Goal: Information Seeking & Learning: Understand process/instructions

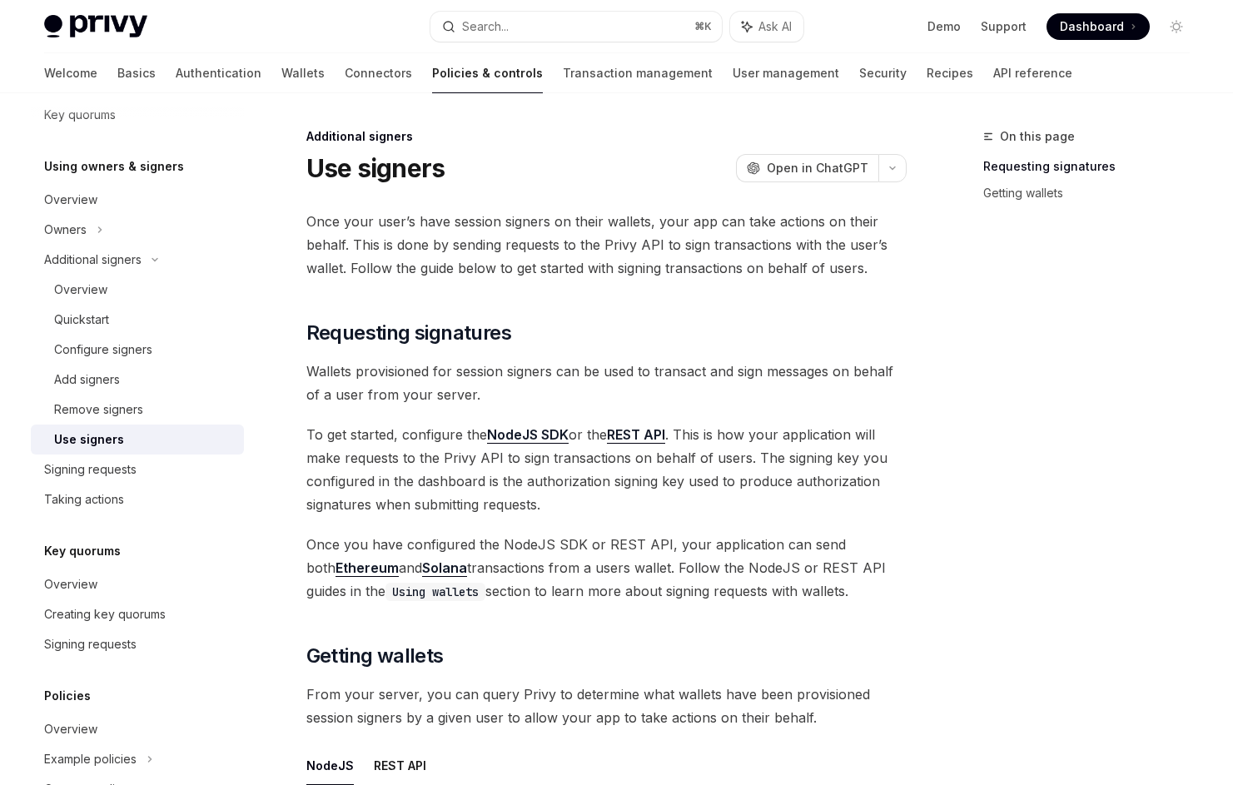
scroll to position [23, 0]
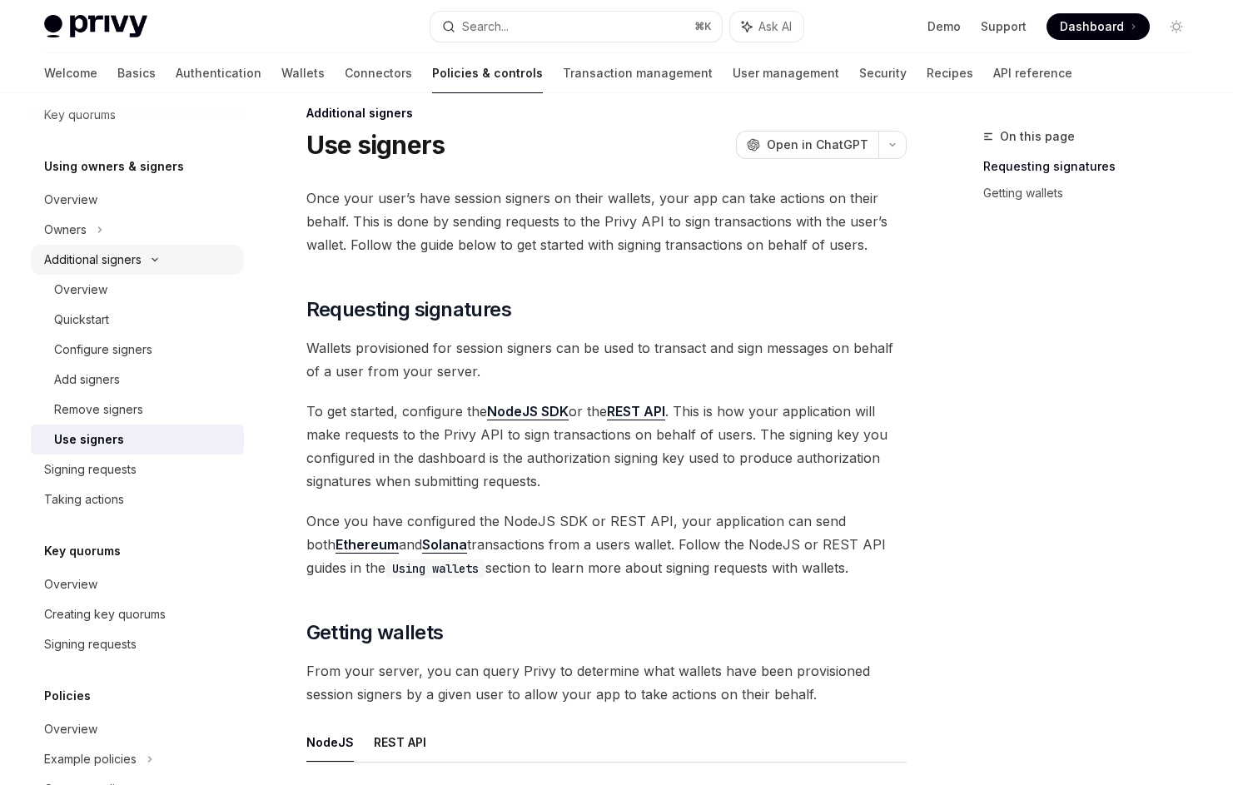
click at [162, 261] on icon at bounding box center [155, 259] width 20 height 7
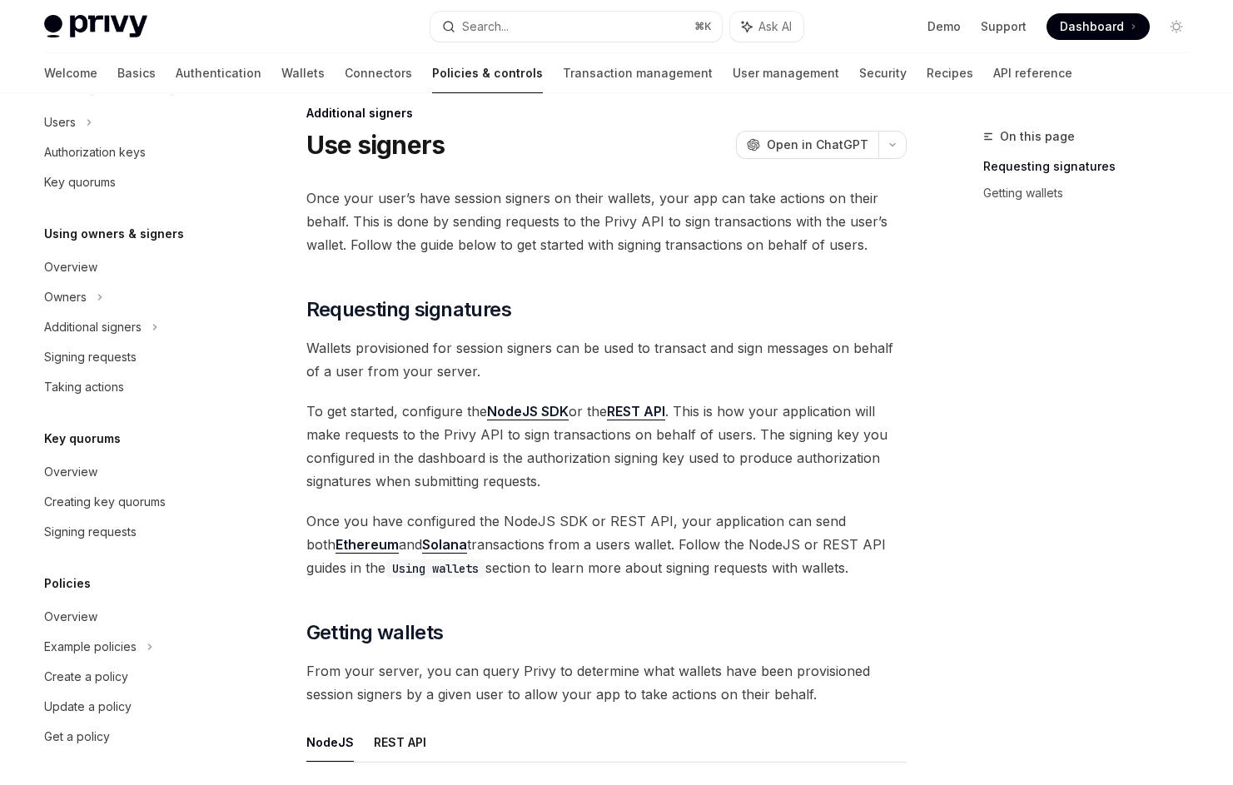
scroll to position [0, 0]
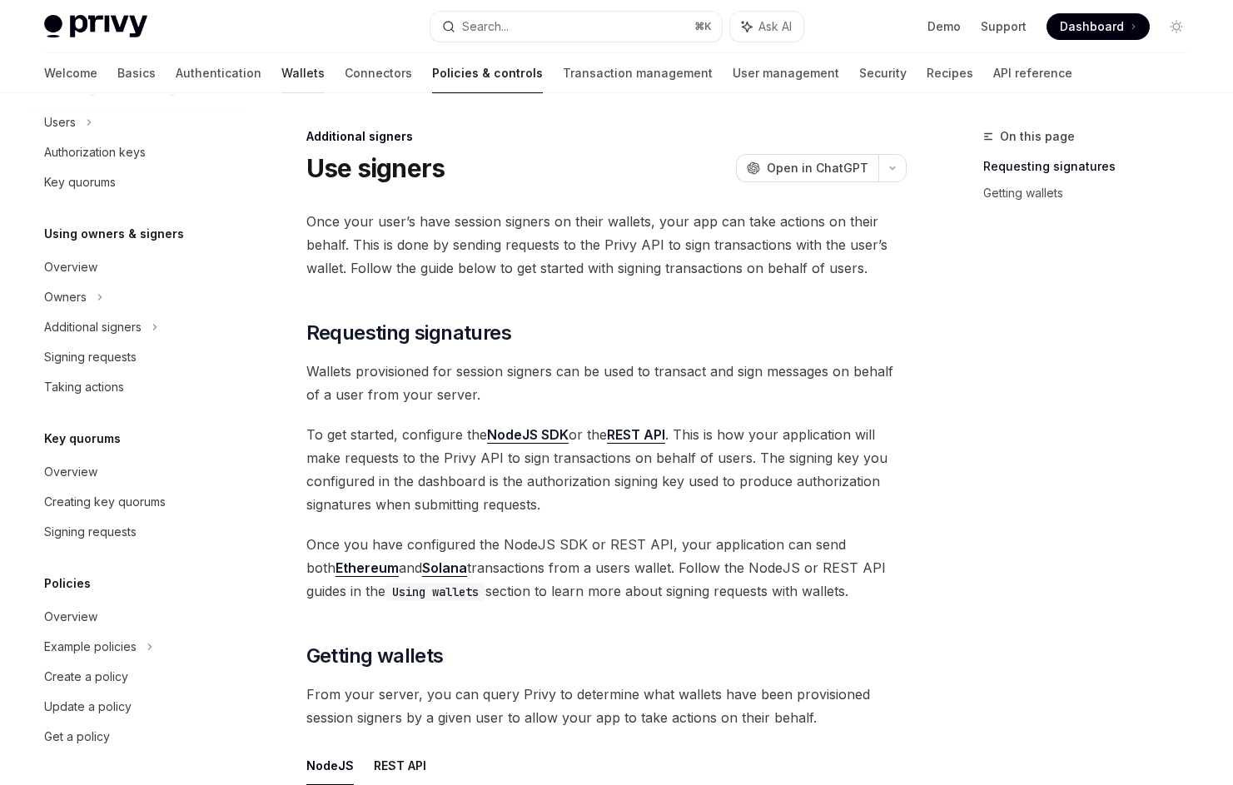
click at [281, 81] on link "Wallets" at bounding box center [302, 73] width 43 height 40
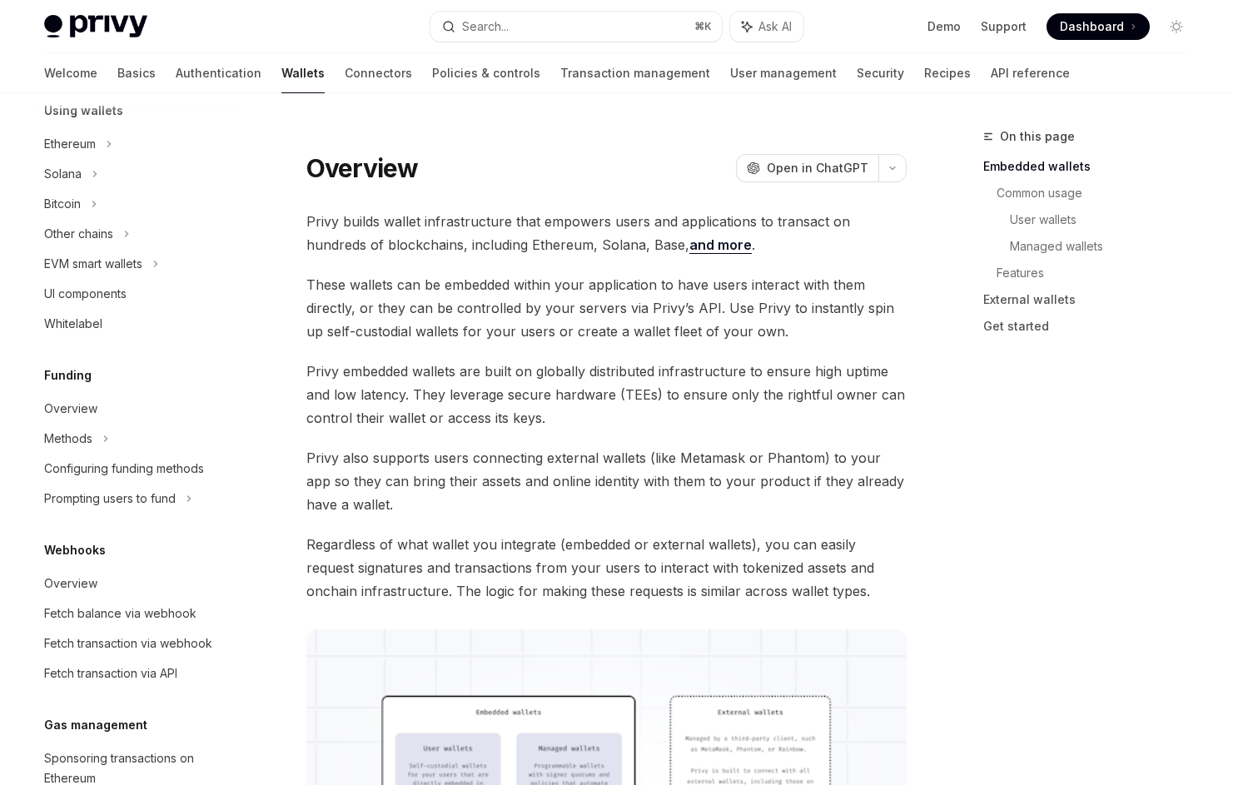
scroll to position [395, 0]
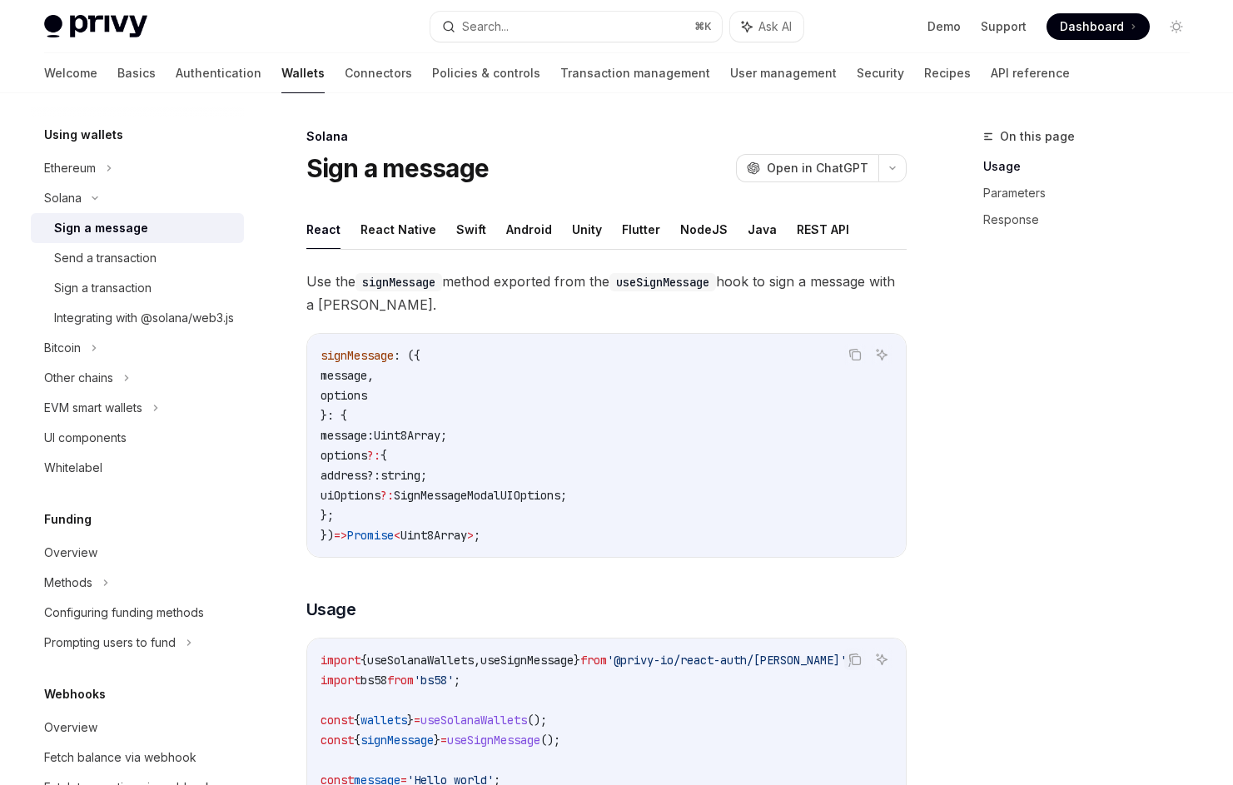
click at [141, 232] on div "Sign a message" at bounding box center [101, 228] width 94 height 20
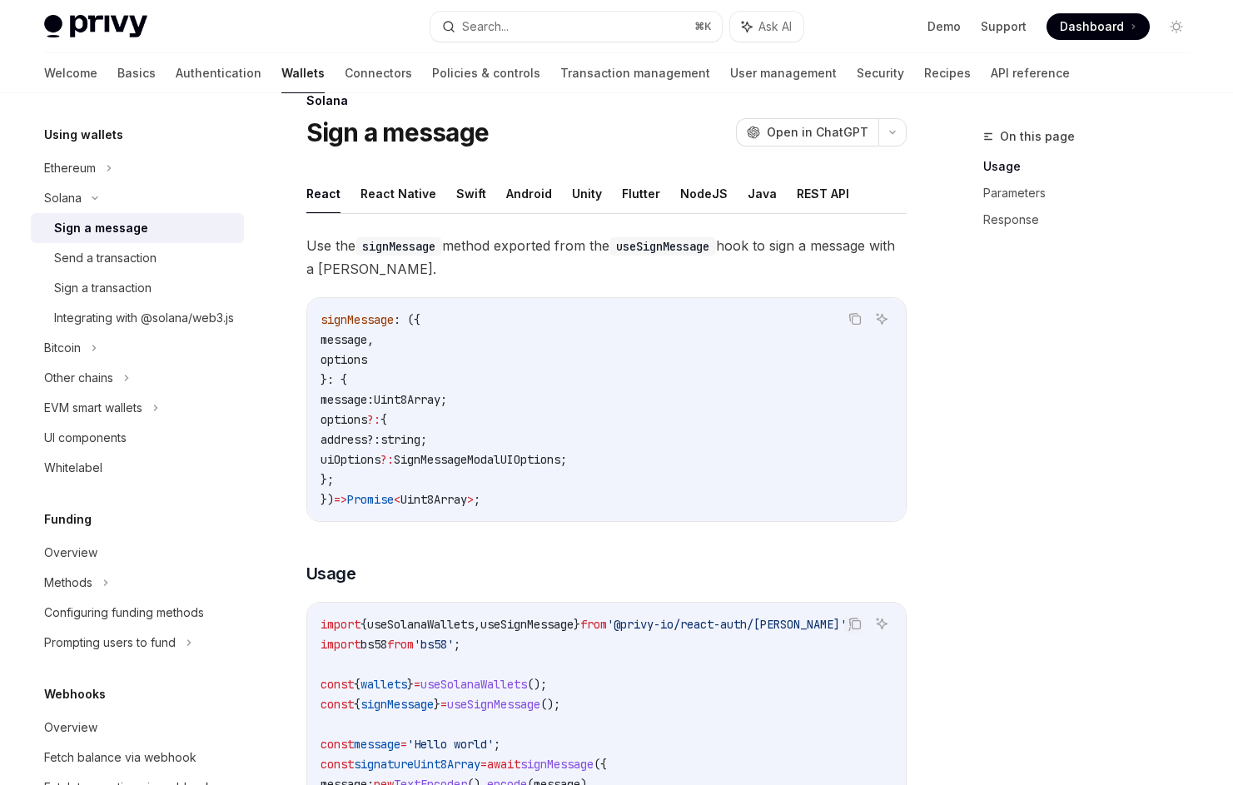
scroll to position [47, 0]
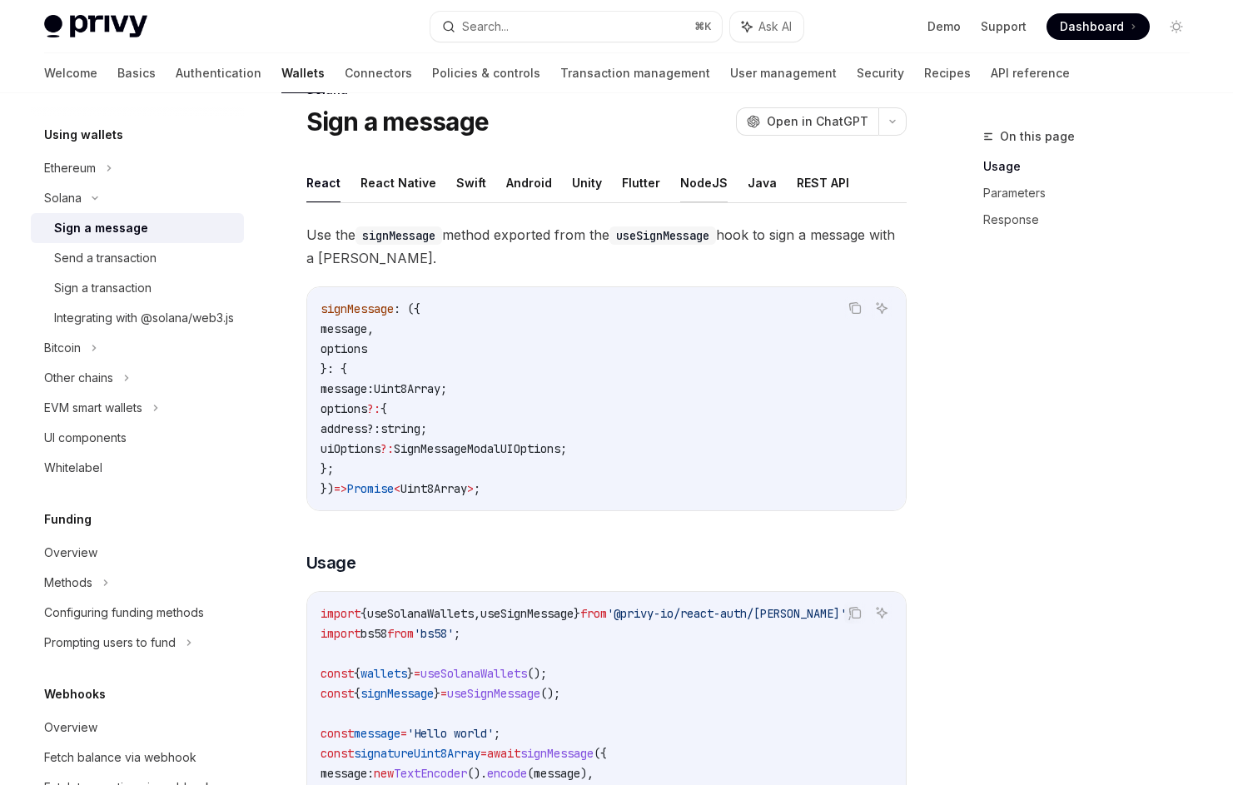
click at [694, 192] on button "NodeJS" at bounding box center [703, 182] width 47 height 39
type textarea "*"
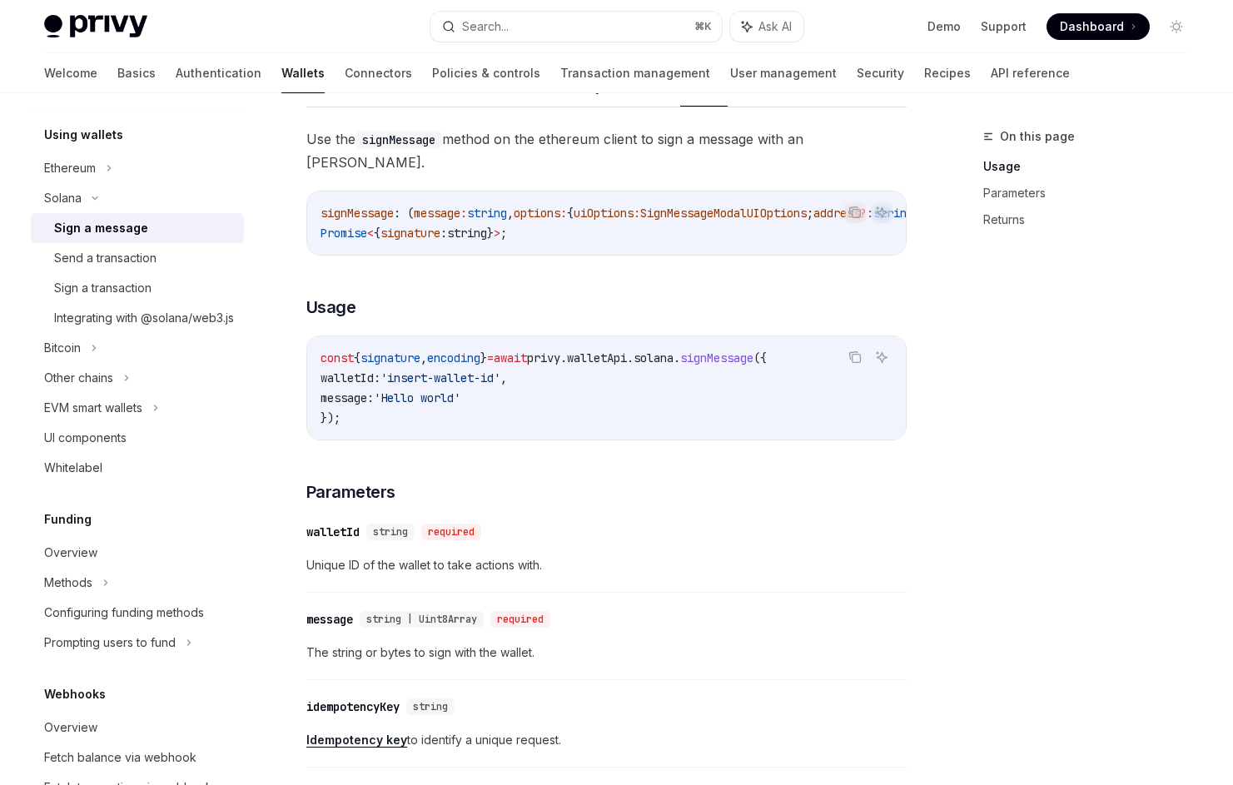
scroll to position [147, 0]
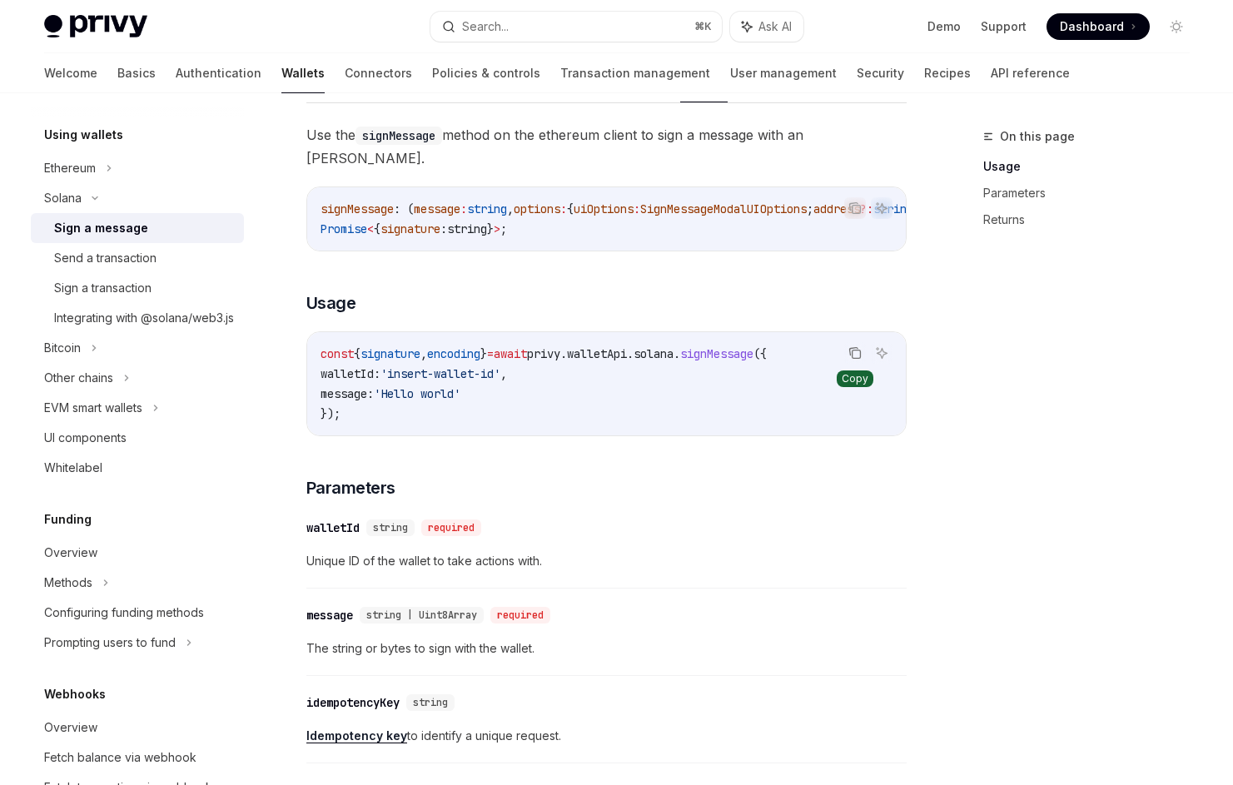
click at [853, 351] on icon "Copy the contents from the code block" at bounding box center [856, 355] width 8 height 8
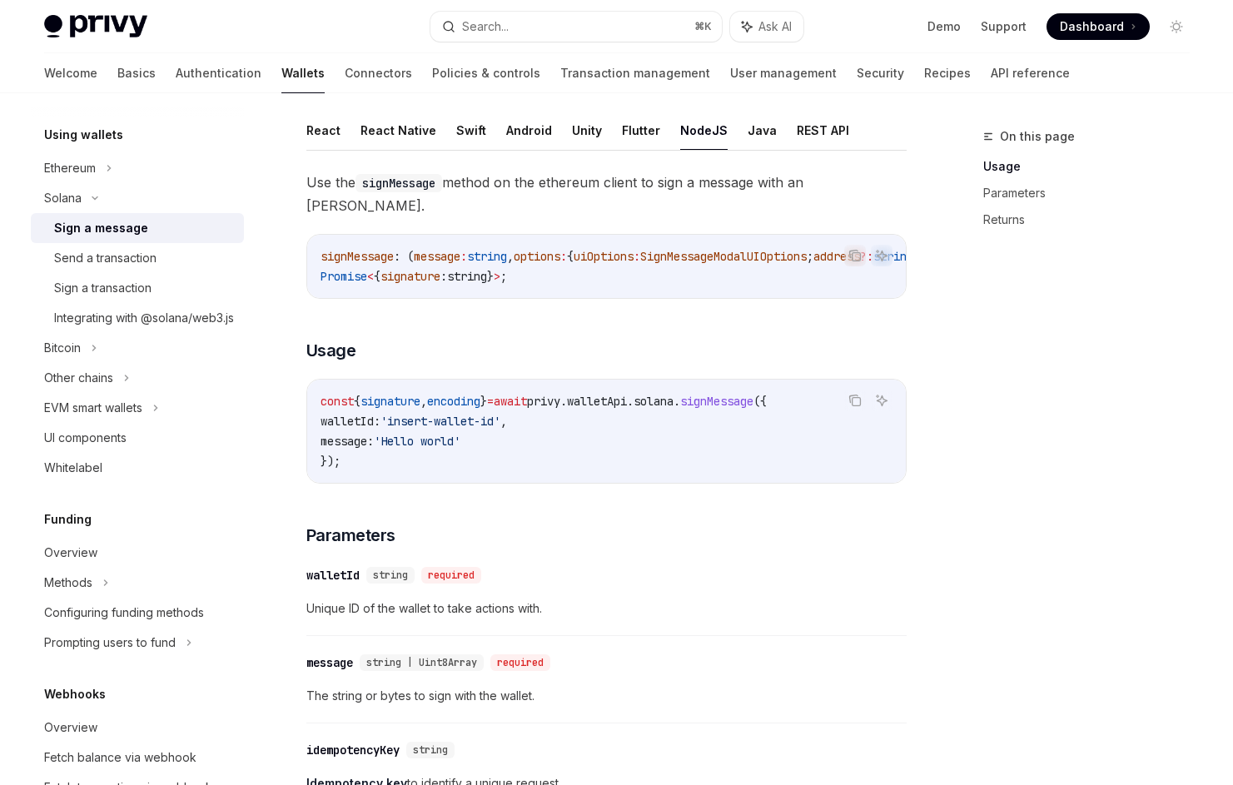
scroll to position [0, 0]
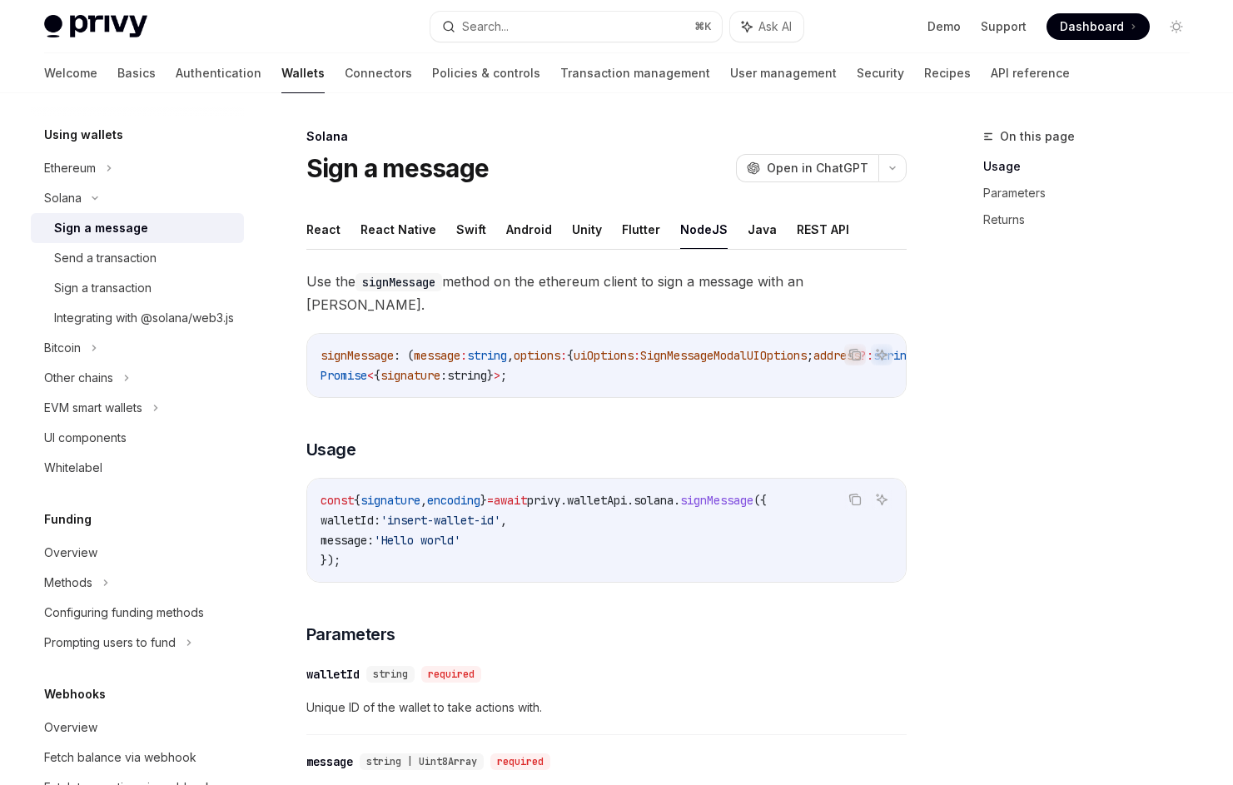
click at [996, 573] on div "On this page Usage Parameters Returns" at bounding box center [1076, 456] width 253 height 659
click at [581, 139] on div "Solana" at bounding box center [606, 136] width 600 height 17
